Goal: Find specific page/section: Find specific page/section

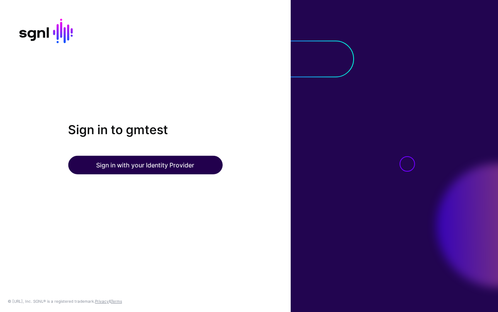
drag, startPoint x: 0, startPoint y: 0, endPoint x: 166, endPoint y: 168, distance: 236.2
click at [166, 168] on button "Sign in with your Identity Provider" at bounding box center [145, 165] width 154 height 19
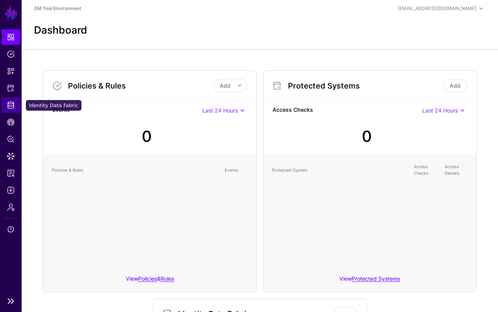
click at [14, 109] on span "Identity Data Fabric" at bounding box center [11, 105] width 8 height 8
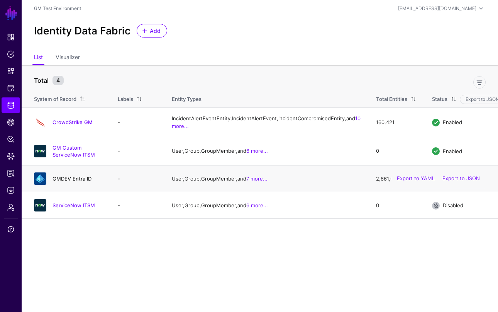
click at [69, 181] on link "GMDEV Entra ID" at bounding box center [72, 178] width 39 height 6
